Goal: Information Seeking & Learning: Compare options

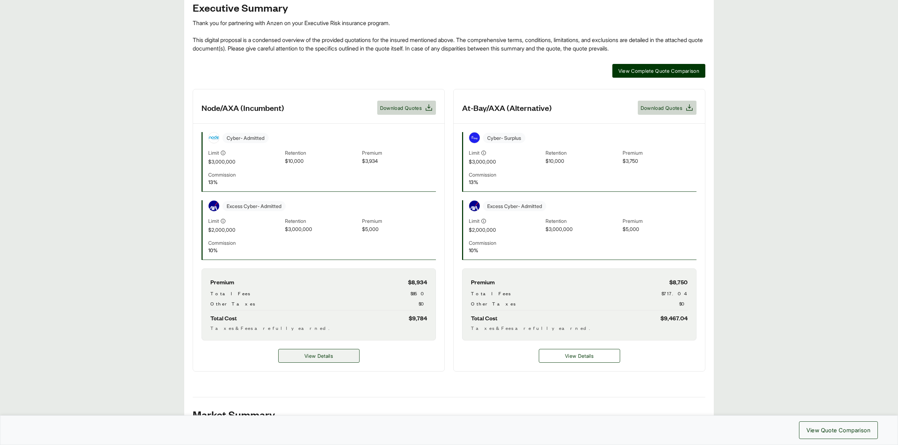
scroll to position [141, 0]
click at [324, 359] on span "View Details" at bounding box center [318, 355] width 29 height 7
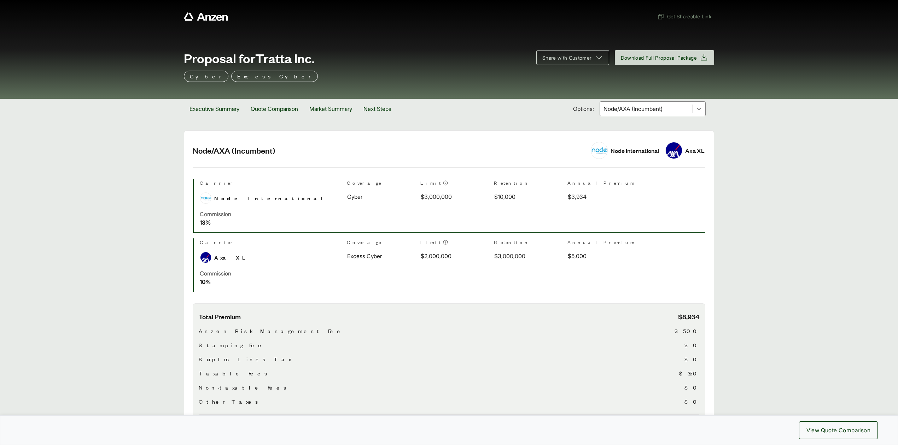
click at [353, 219] on div "Commission 13 %" at bounding box center [452, 218] width 505 height 17
click at [360, 282] on div "Commission 10 %" at bounding box center [452, 277] width 505 height 17
click at [494, 198] on div "$10,000" at bounding box center [527, 197] width 67 height 8
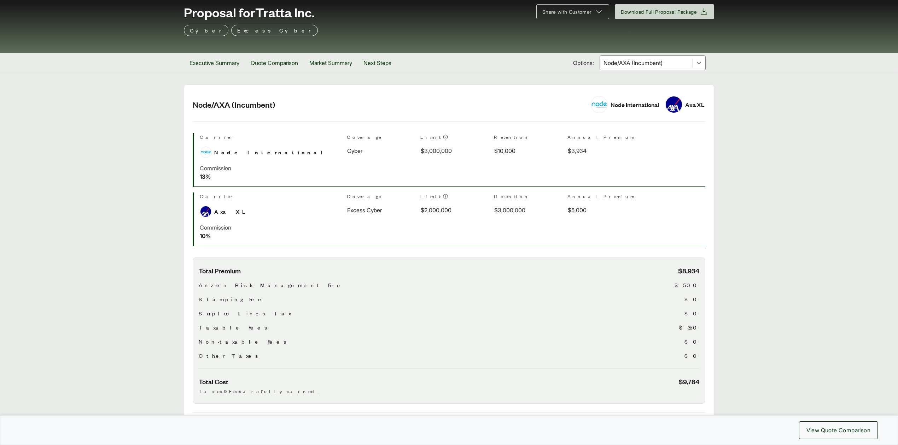
scroll to position [47, 0]
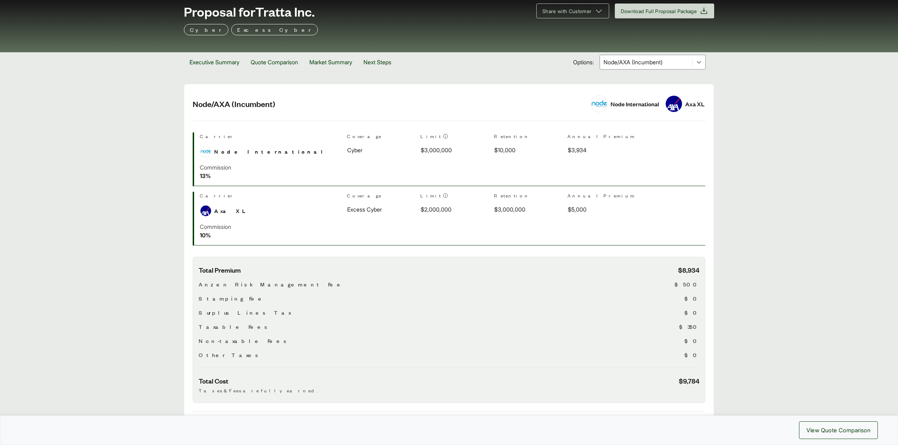
click at [615, 70] on div "Node/AXA (Incumbent)" at bounding box center [653, 62] width 106 height 15
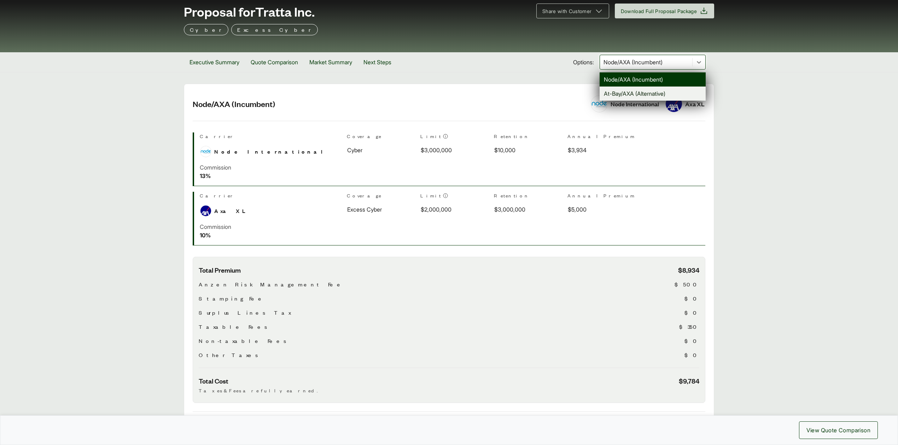
click at [619, 95] on div "At-Bay/AXA (Alternative)" at bounding box center [653, 94] width 106 height 14
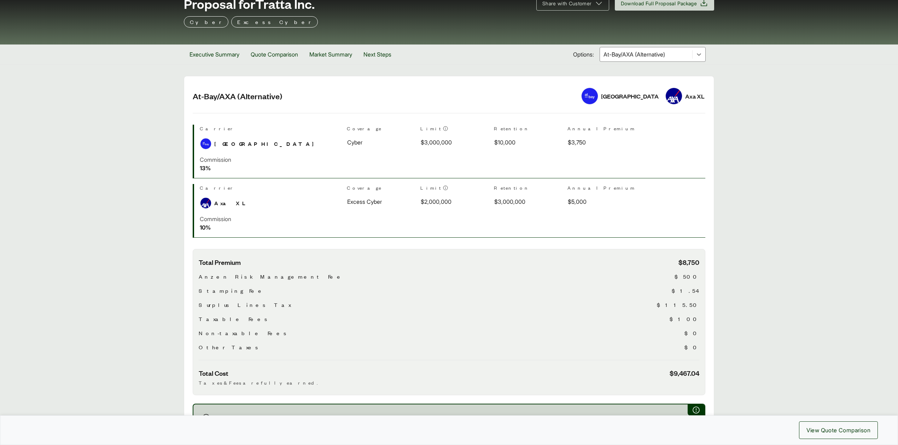
scroll to position [47, 0]
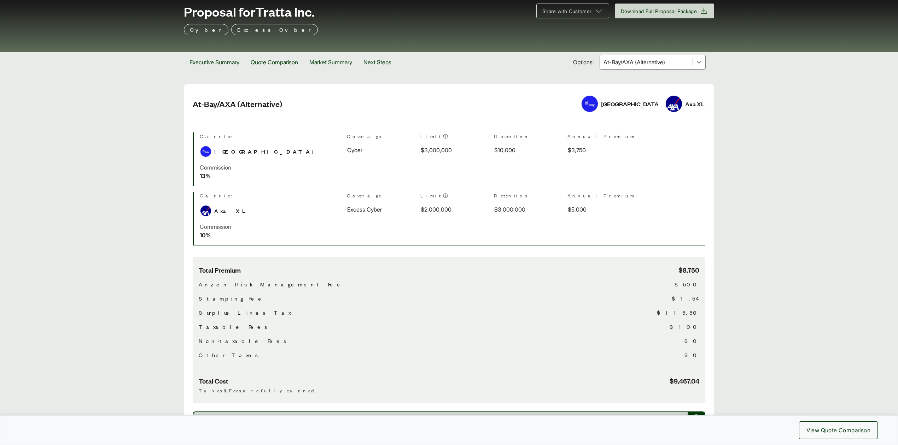
click at [427, 224] on div "Commission 10 %" at bounding box center [452, 231] width 505 height 17
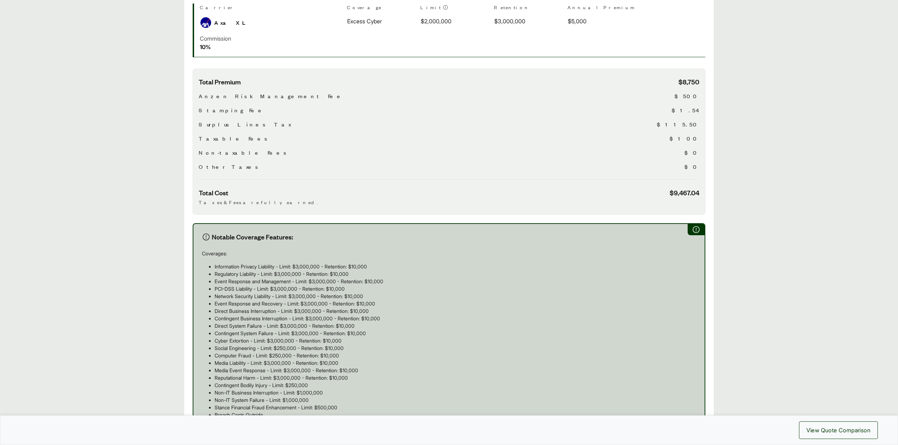
scroll to position [0, 0]
